Goal: Task Accomplishment & Management: Manage account settings

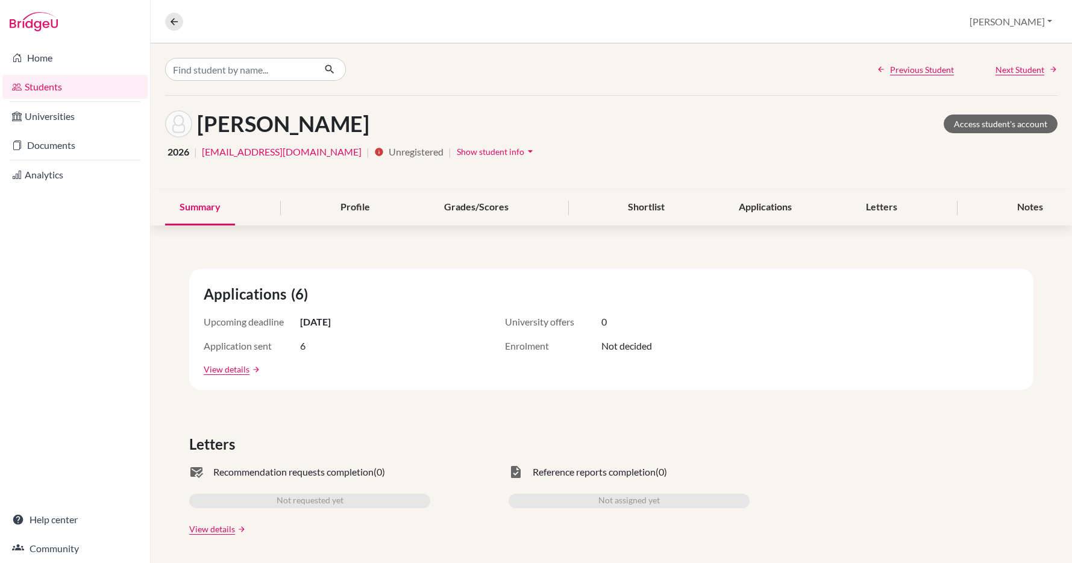
scroll to position [2, 0]
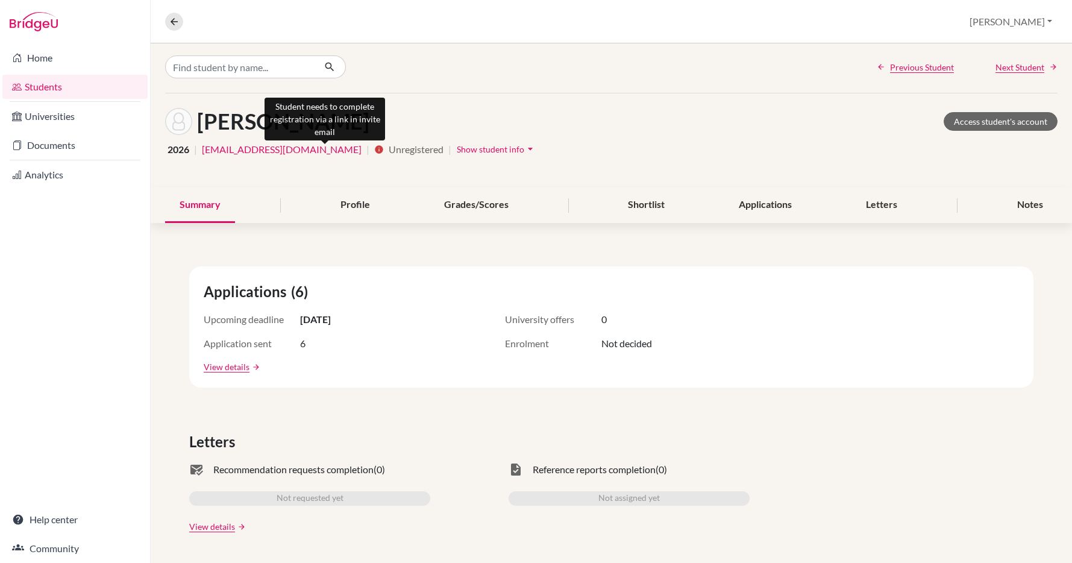
click at [374, 151] on icon "info" at bounding box center [379, 150] width 10 height 10
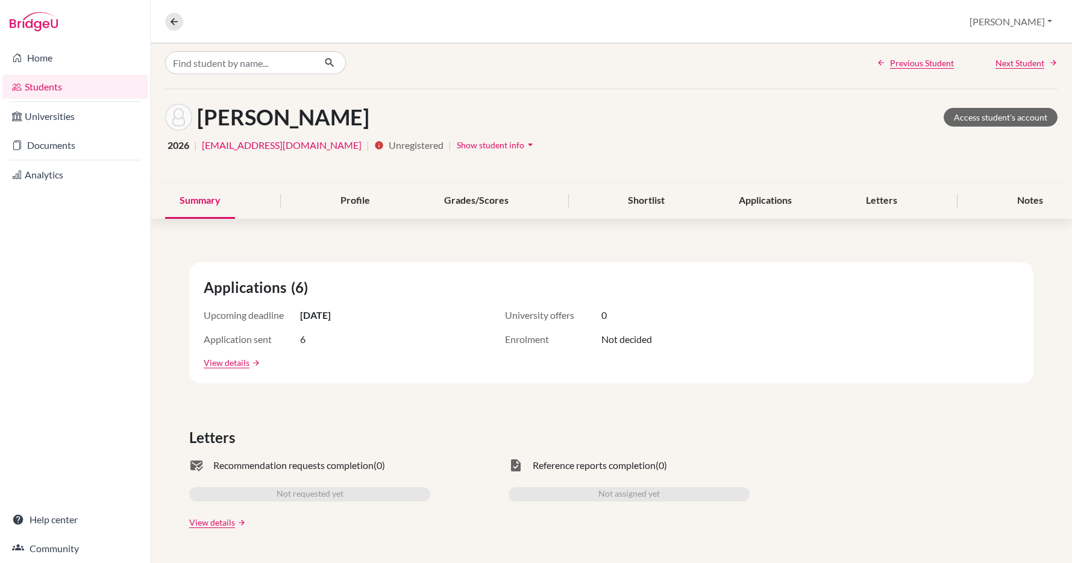
scroll to position [0, 0]
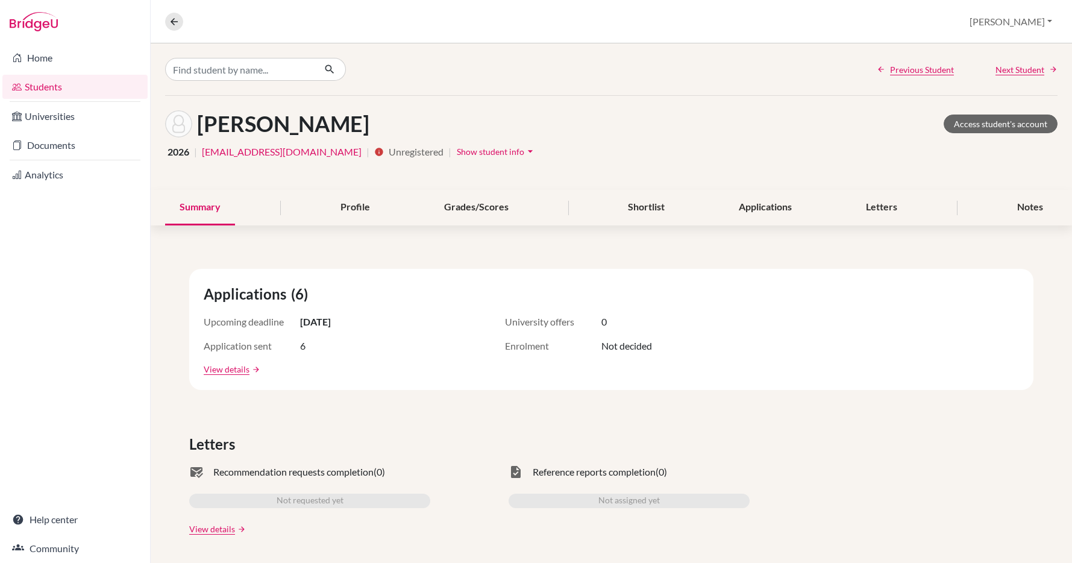
click at [524, 152] on icon "arrow_drop_down" at bounding box center [530, 151] width 12 height 12
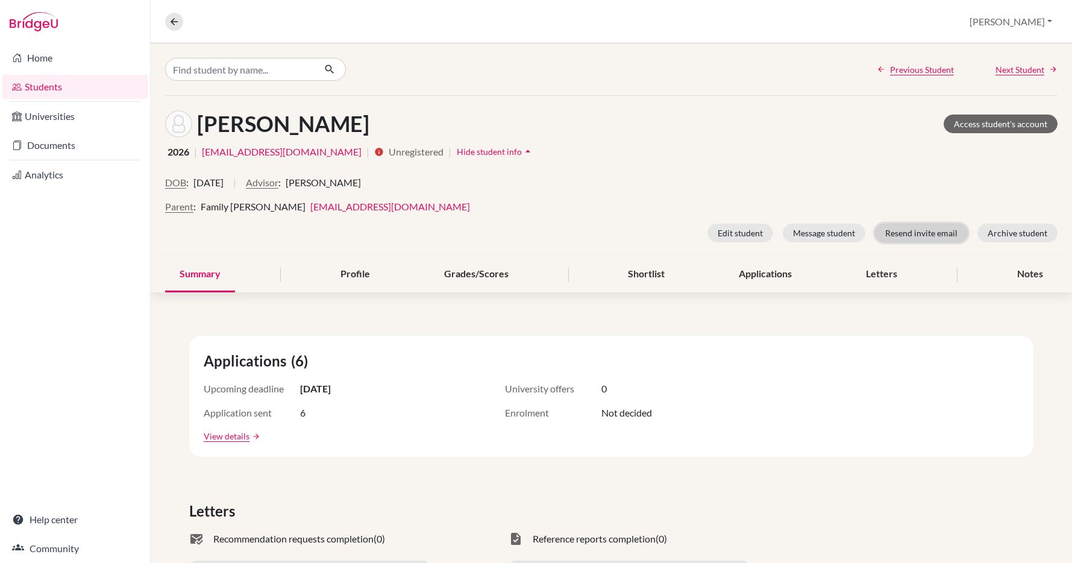
click at [926, 233] on button "Resend invite email" at bounding box center [921, 233] width 93 height 19
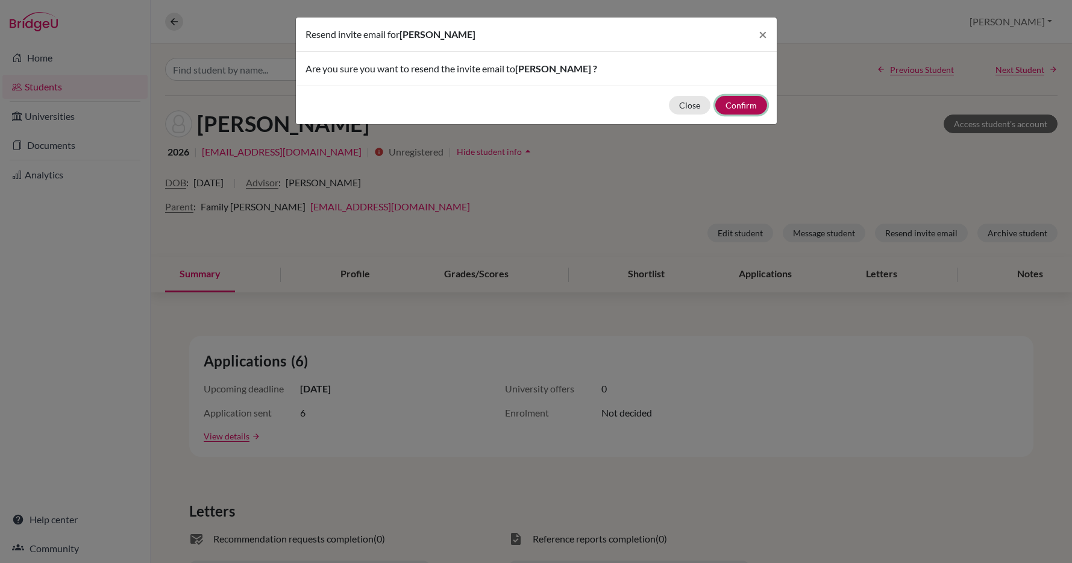
click at [735, 103] on button "Confirm" at bounding box center [741, 105] width 52 height 19
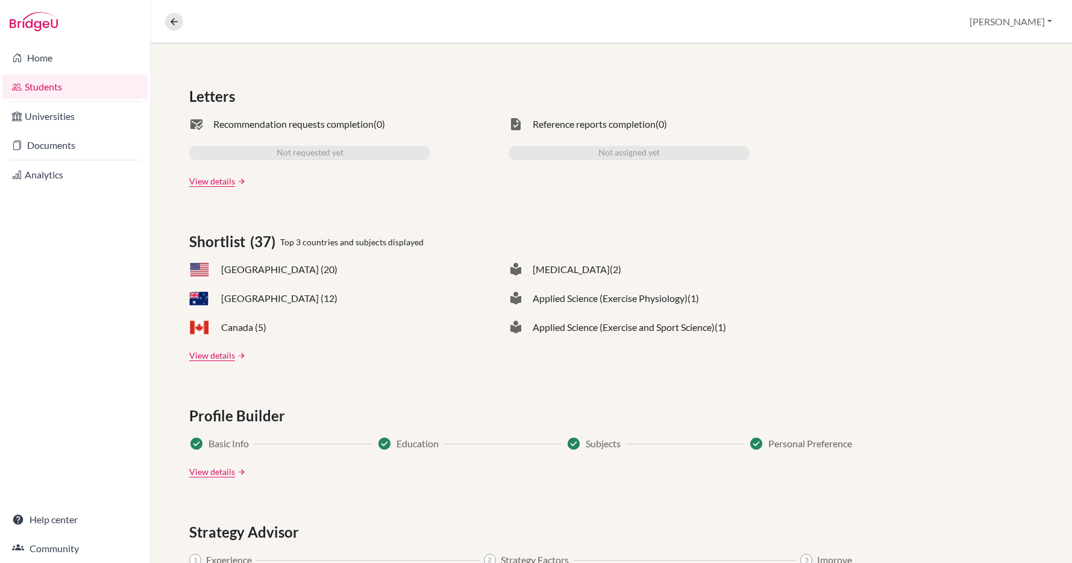
scroll to position [449, 0]
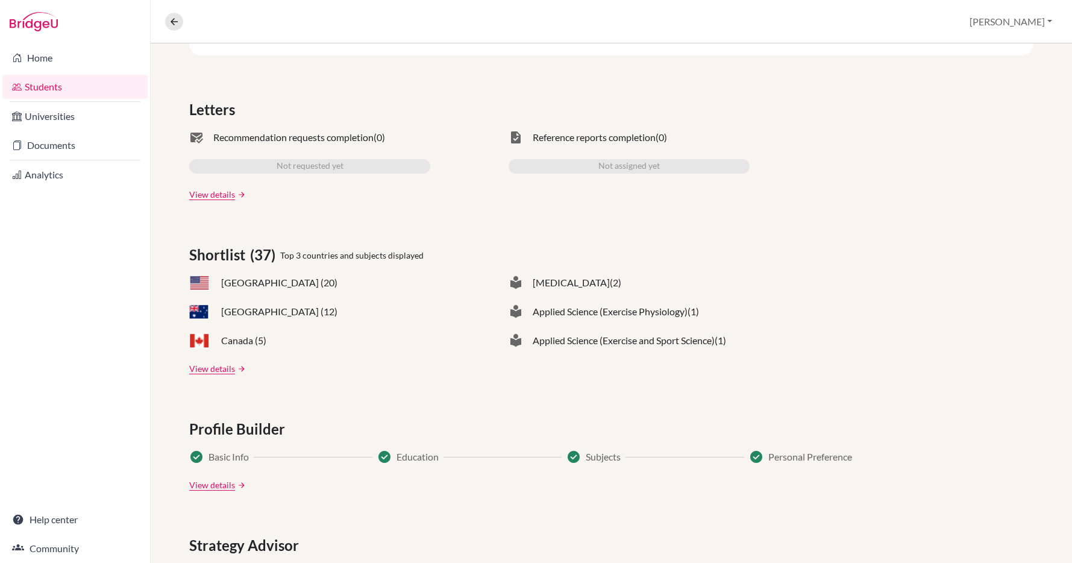
click at [315, 166] on span "Not requested yet" at bounding box center [310, 166] width 67 height 14
click at [63, 83] on link "Students" at bounding box center [74, 87] width 145 height 24
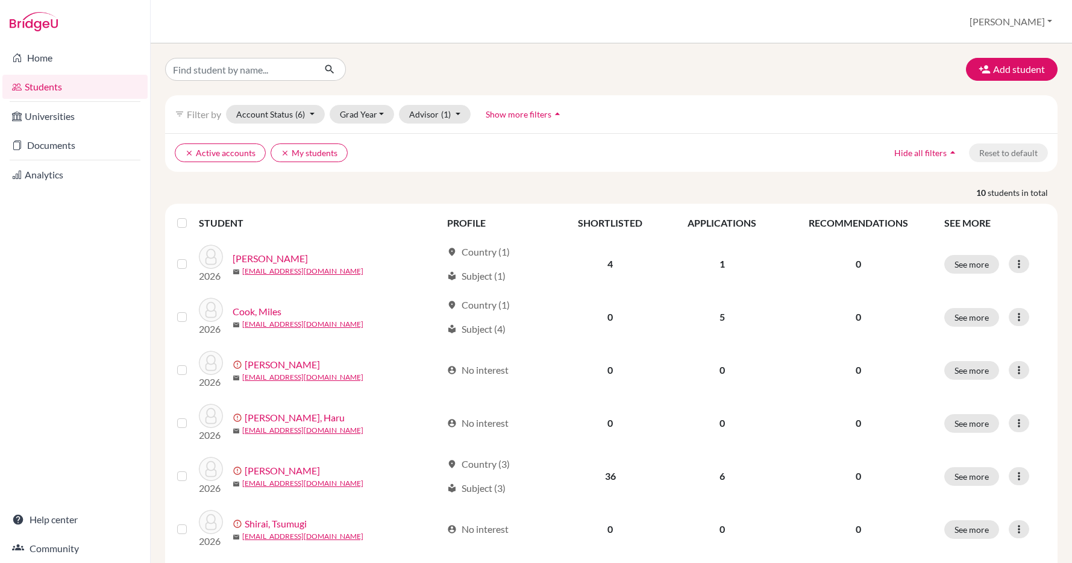
scroll to position [634, 0]
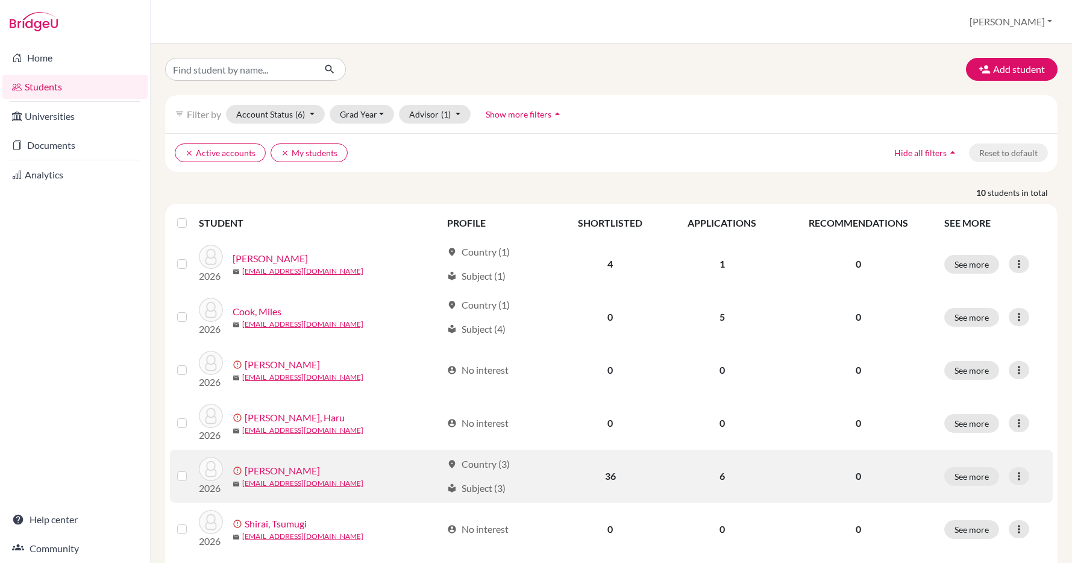
click at [272, 468] on link "[PERSON_NAME]" at bounding box center [282, 470] width 75 height 14
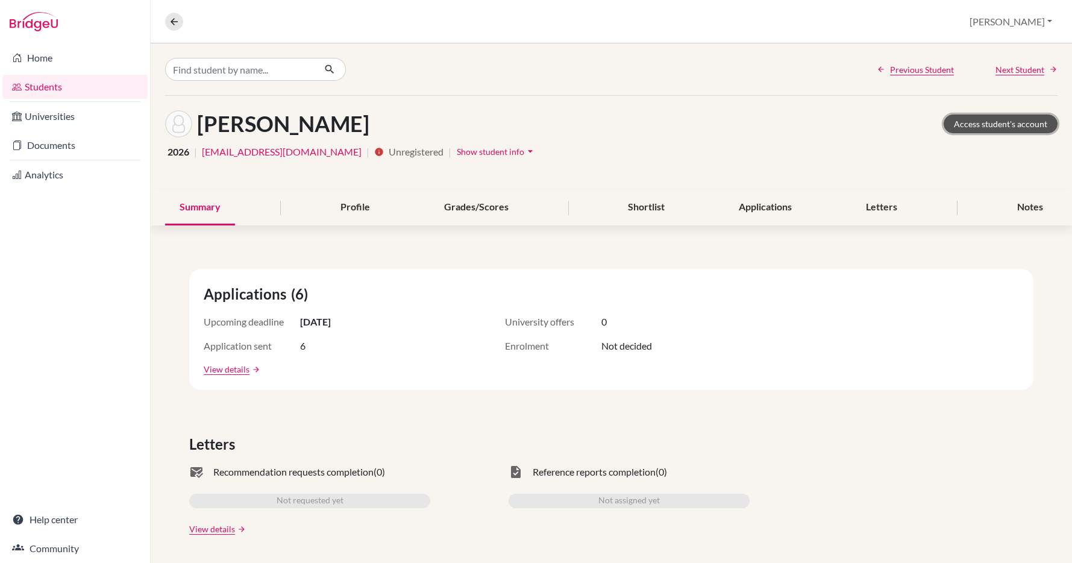
click at [1000, 121] on link "Access student's account" at bounding box center [1001, 123] width 114 height 19
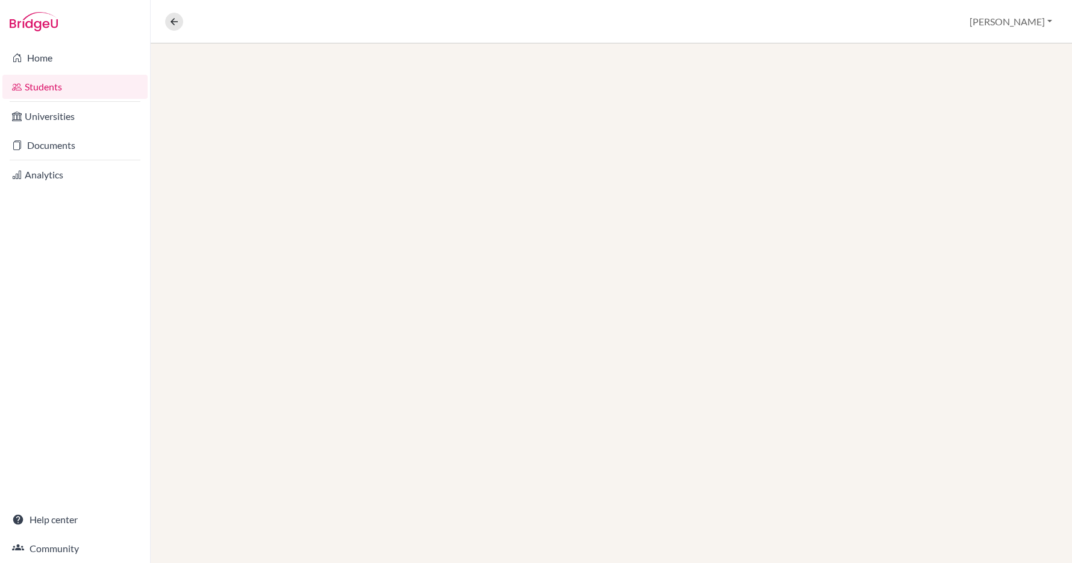
scroll to position [634, 0]
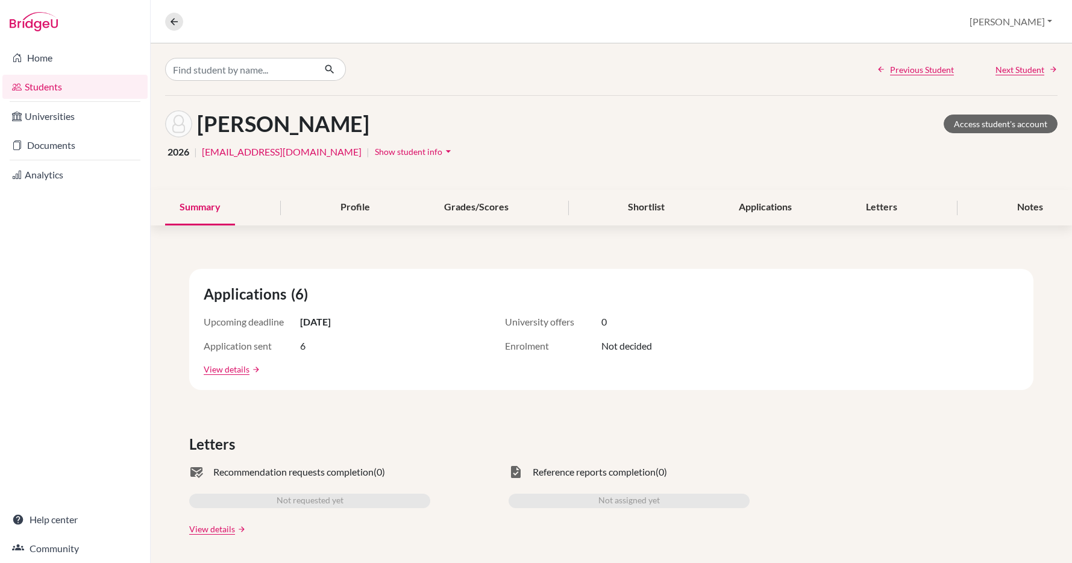
click at [442, 151] on icon "arrow_drop_down" at bounding box center [448, 151] width 12 height 12
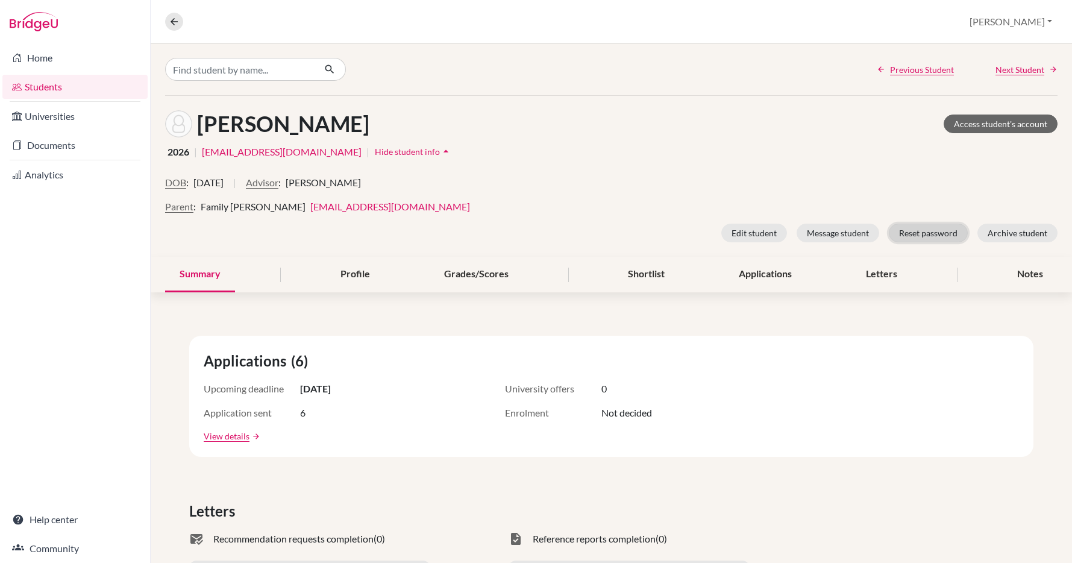
click at [926, 230] on button "Reset password" at bounding box center [928, 233] width 79 height 19
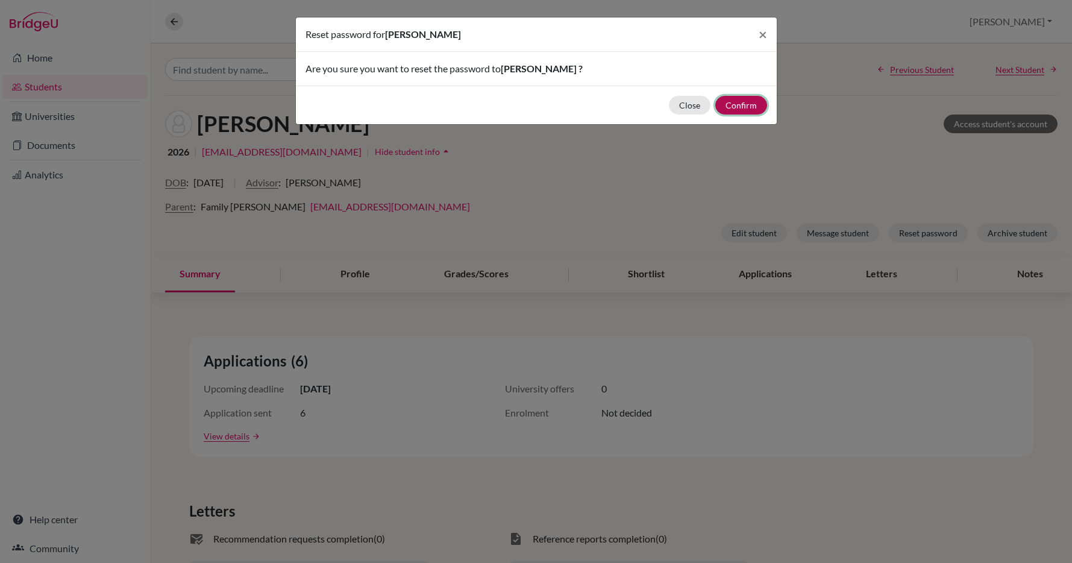
click at [738, 104] on button "Confirm" at bounding box center [741, 105] width 52 height 19
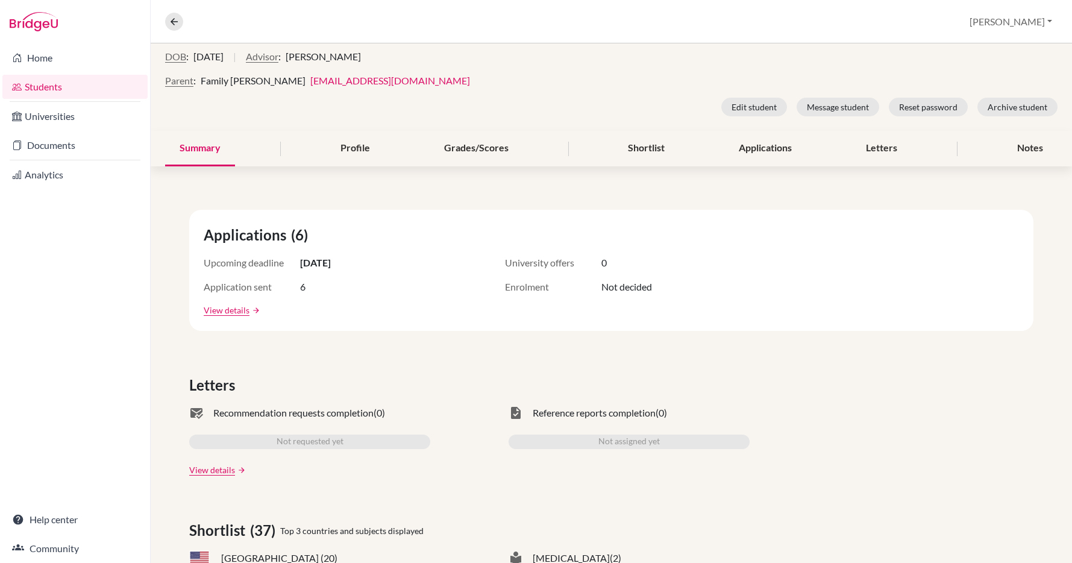
scroll to position [183, 0]
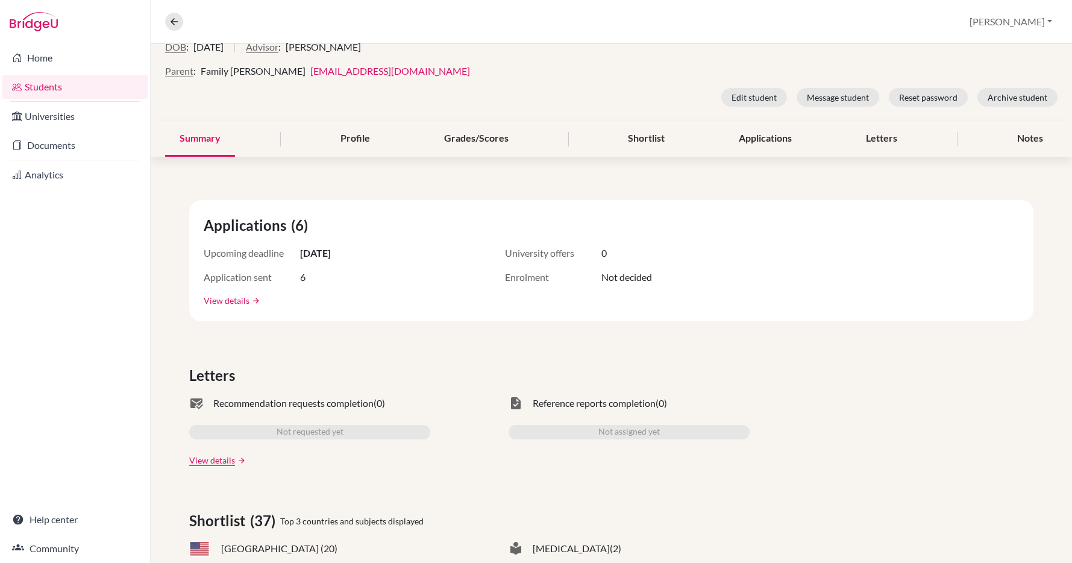
click at [234, 300] on link "View details" at bounding box center [227, 300] width 46 height 13
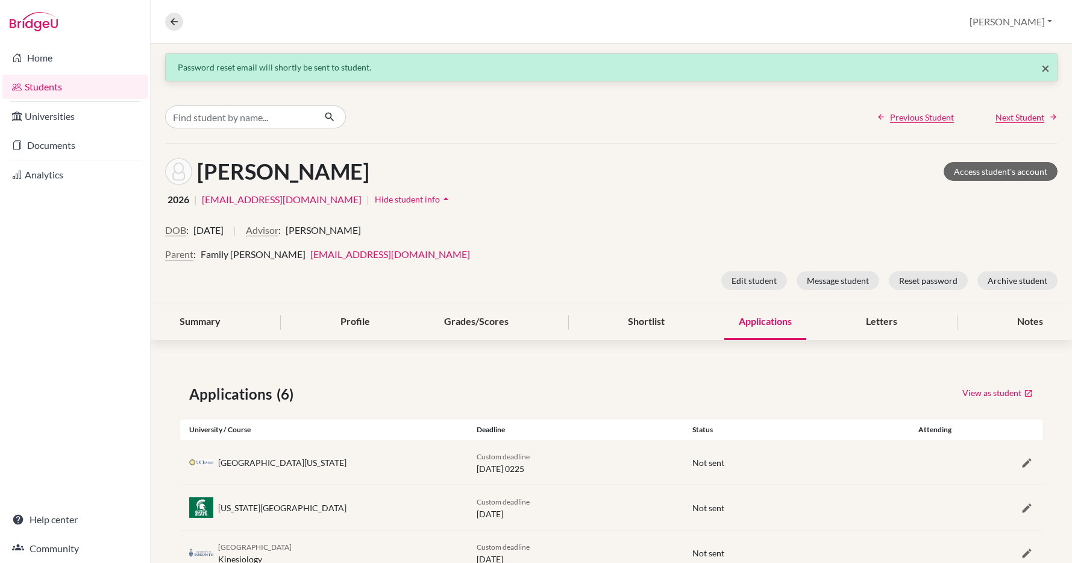
click at [1043, 67] on span "×" at bounding box center [1045, 67] width 8 height 17
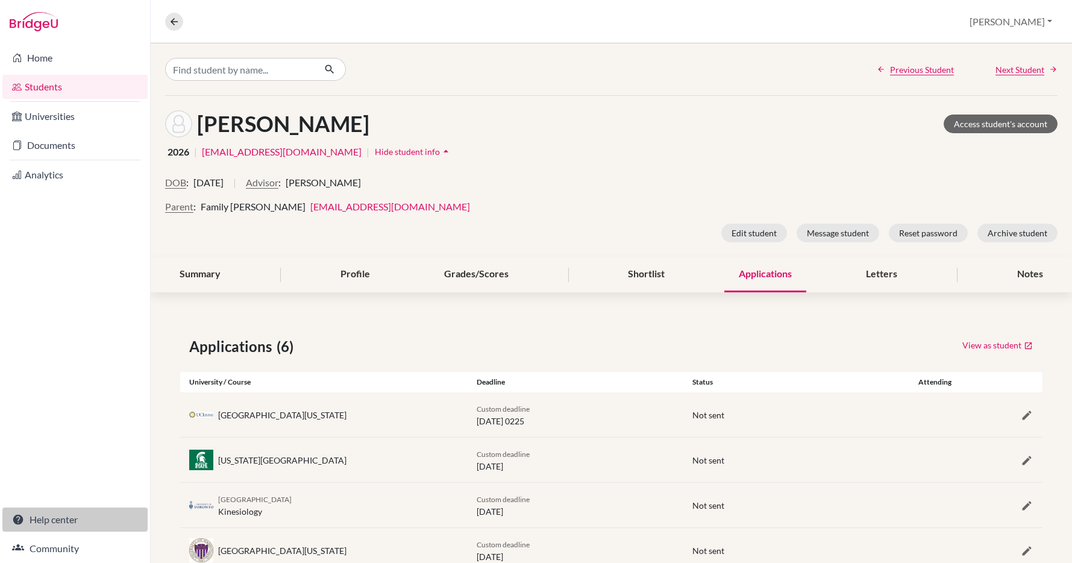
click at [66, 519] on link "Help center" at bounding box center [74, 519] width 145 height 24
